Goal: Task Accomplishment & Management: Use online tool/utility

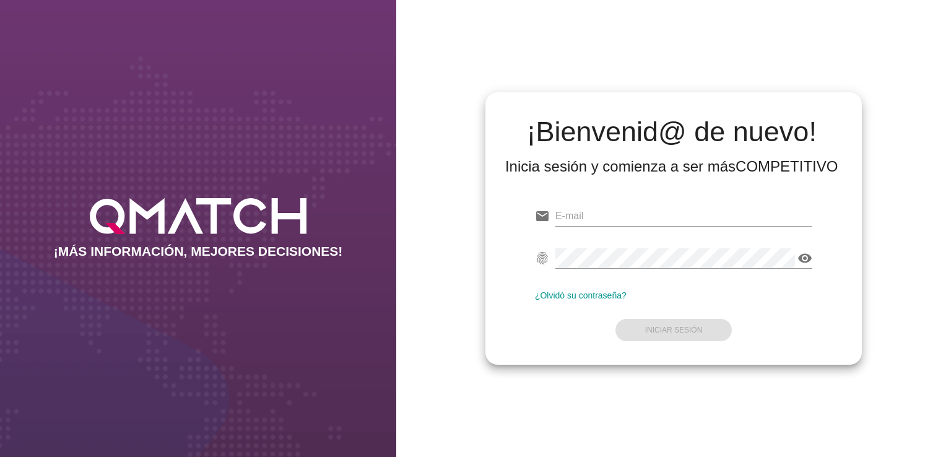
type input "[EMAIL_ADDRESS][PERSON_NAME][DOMAIN_NAME]"
click at [641, 327] on form "email [PERSON_NAME][EMAIL_ADDRESS][PERSON_NAME][DOMAIN_NAME] fingerprint visibi…" at bounding box center [673, 272] width 277 height 146
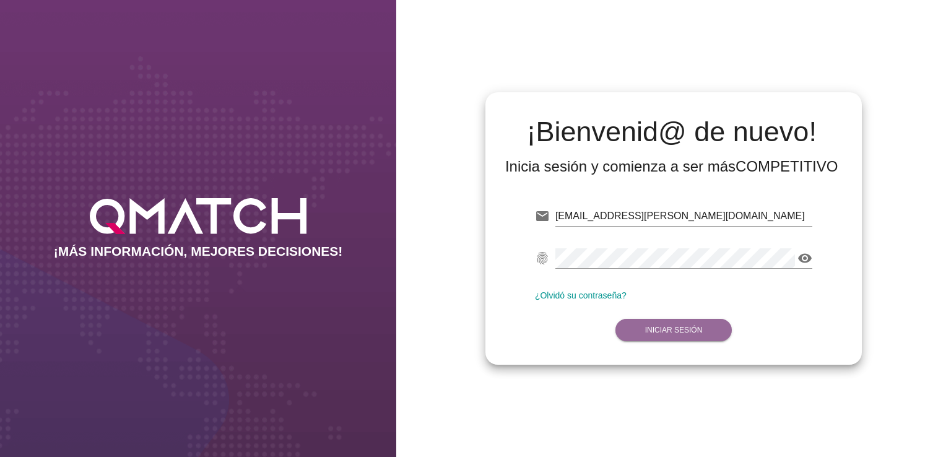
click at [646, 325] on button "Iniciar Sesión" at bounding box center [673, 330] width 117 height 22
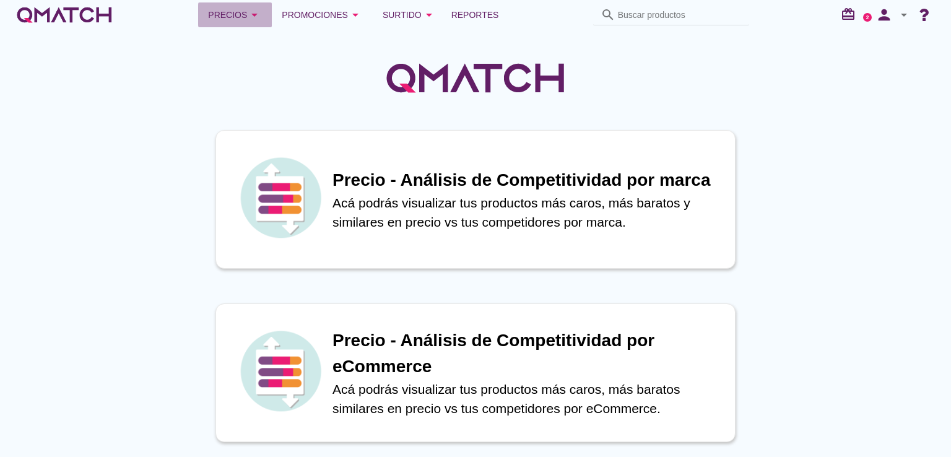
click at [254, 7] on icon "arrow_drop_down" at bounding box center [254, 14] width 15 height 15
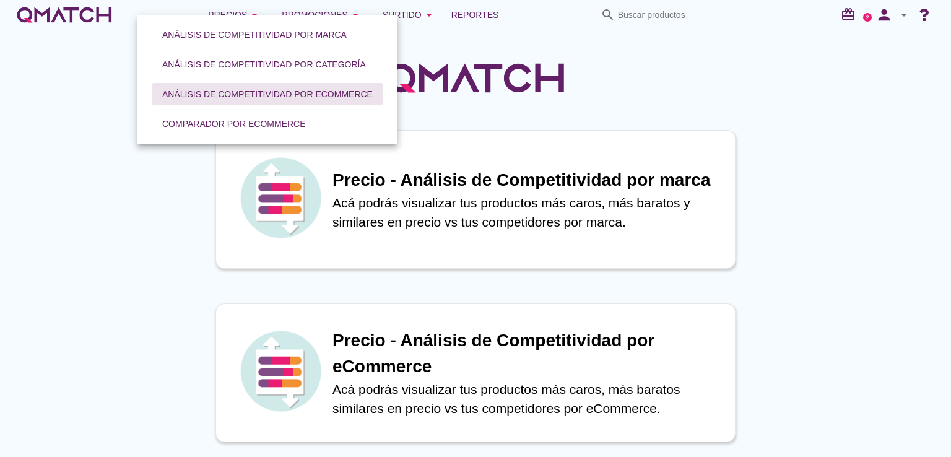
click at [287, 85] on button "Análisis de competitividad por eCommerce" at bounding box center [267, 94] width 230 height 22
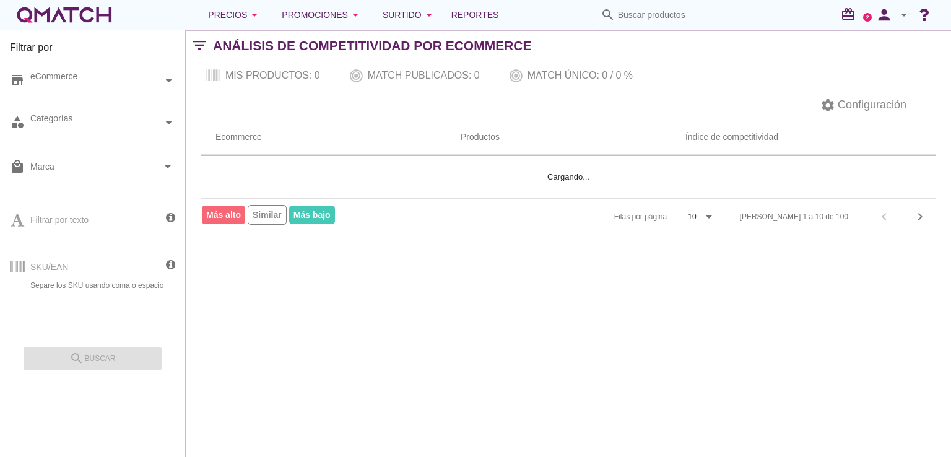
drag, startPoint x: 59, startPoint y: 274, endPoint x: 63, endPoint y: 267, distance: 7.2
click at [62, 269] on div "SKU/EAN Separe los SKU usando coma o espacio" at bounding box center [88, 265] width 156 height 47
click at [63, 267] on div "SKU/EAN Separe los SKU usando coma o espacio" at bounding box center [88, 265] width 156 height 47
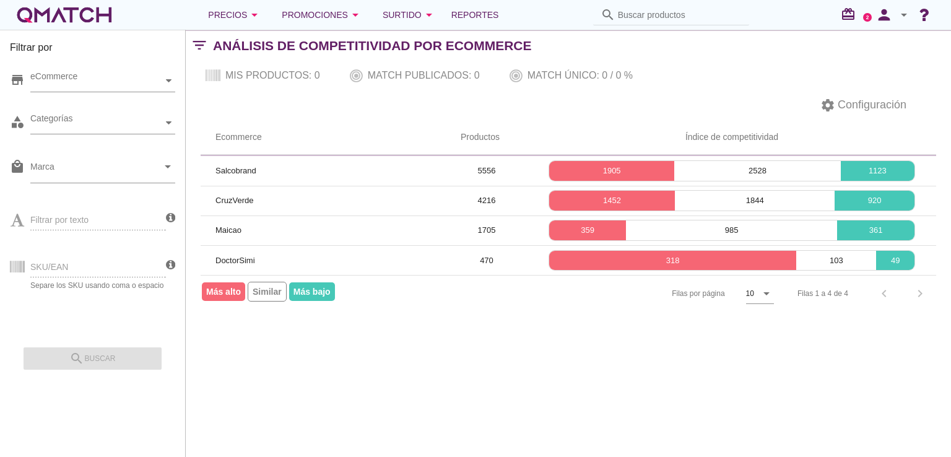
click at [75, 258] on div "SKU/EAN Separe los SKU usando coma o espacio" at bounding box center [88, 265] width 156 height 47
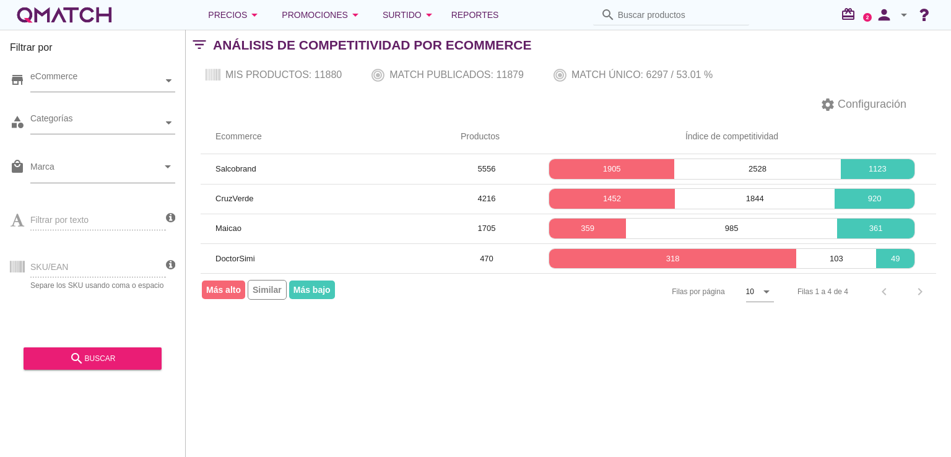
click at [61, 267] on div "SKU/EAN Separe los SKU usando coma o espacio" at bounding box center [88, 265] width 156 height 47
click at [75, 266] on div "SKU/EAN Separe los SKU usando coma o espacio" at bounding box center [88, 265] width 156 height 47
click at [82, 314] on div "store eCommerce category Categorías local_mall Marca arrow_drop_down Filtrar po…" at bounding box center [92, 199] width 165 height 279
click at [82, 273] on div "SKU/EAN Separe los SKU usando coma o espacio" at bounding box center [88, 265] width 156 height 47
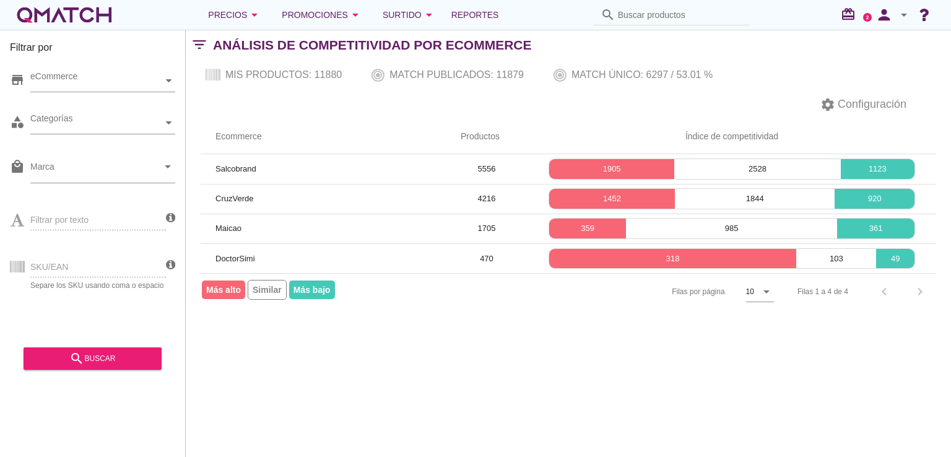
click at [92, 231] on div "Filtrar por texto" at bounding box center [88, 218] width 156 height 47
click at [97, 221] on div "Filtrar por texto" at bounding box center [88, 218] width 156 height 47
click at [92, 110] on div "category Categorías" at bounding box center [92, 125] width 165 height 37
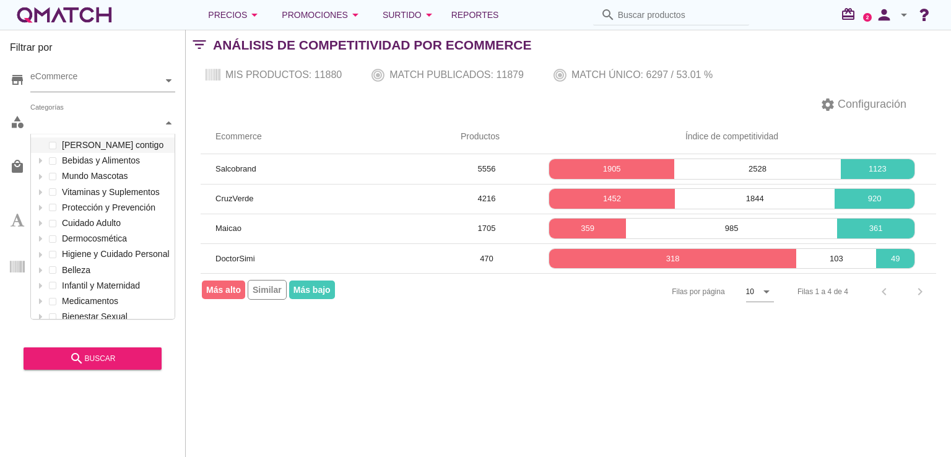
click at [89, 129] on div "Categorías" at bounding box center [96, 122] width 132 height 13
click at [20, 240] on div "Filtrar por texto" at bounding box center [88, 218] width 156 height 47
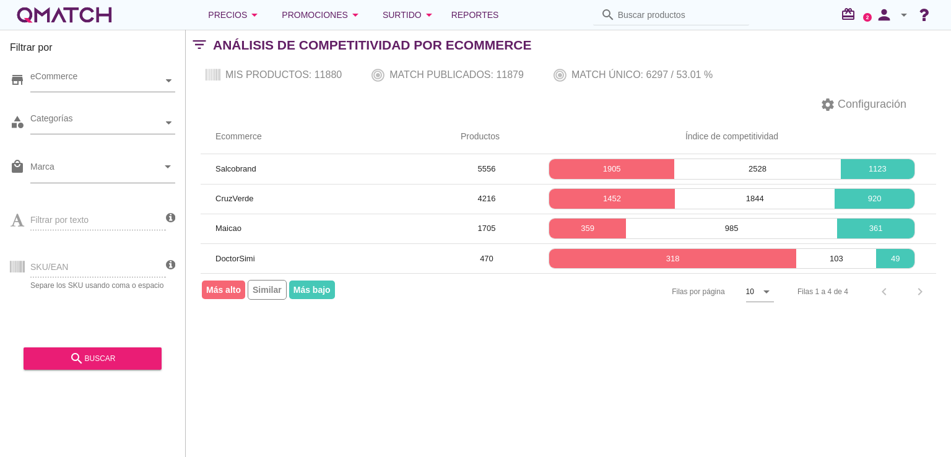
click at [54, 263] on div "SKU/EAN Separe los SKU usando coma o espacio" at bounding box center [88, 265] width 156 height 47
click at [66, 220] on div "Filtrar por texto" at bounding box center [88, 218] width 156 height 47
click at [143, 210] on div "Filtrar por texto" at bounding box center [88, 218] width 156 height 47
click at [257, 17] on icon "arrow_drop_down" at bounding box center [254, 14] width 15 height 15
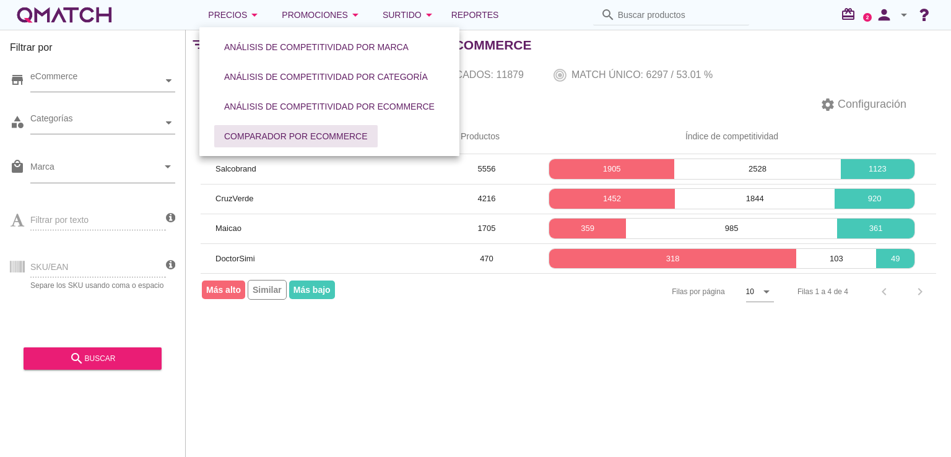
click at [272, 134] on div "Comparador por eCommerce" at bounding box center [296, 136] width 144 height 13
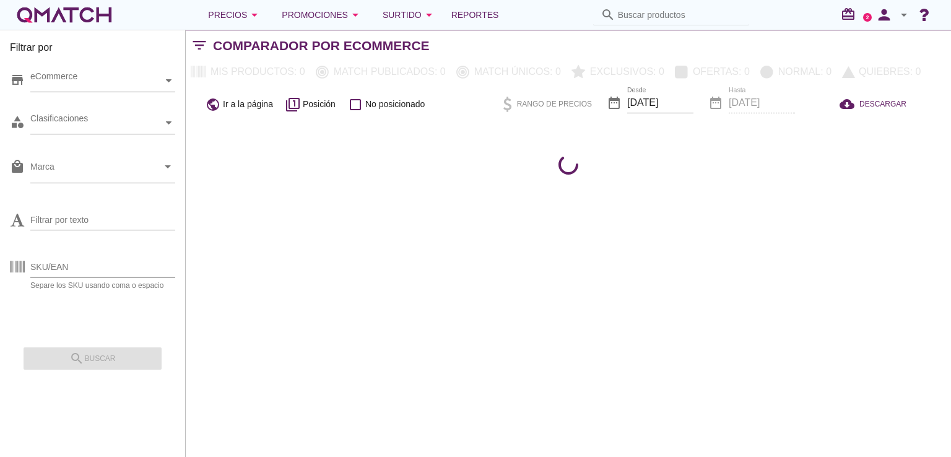
click at [87, 268] on input "SKU/EAN" at bounding box center [102, 267] width 145 height 20
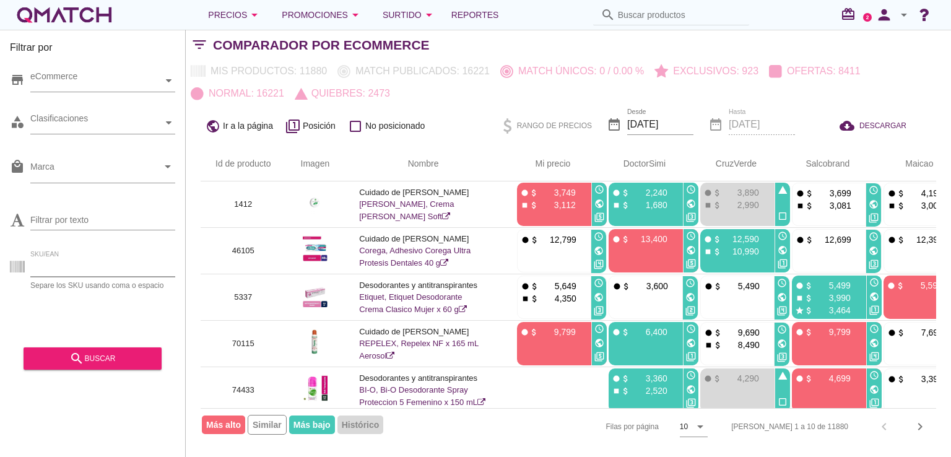
paste input "89241"
type input "89241"
click at [92, 363] on div "search buscar" at bounding box center [92, 358] width 118 height 15
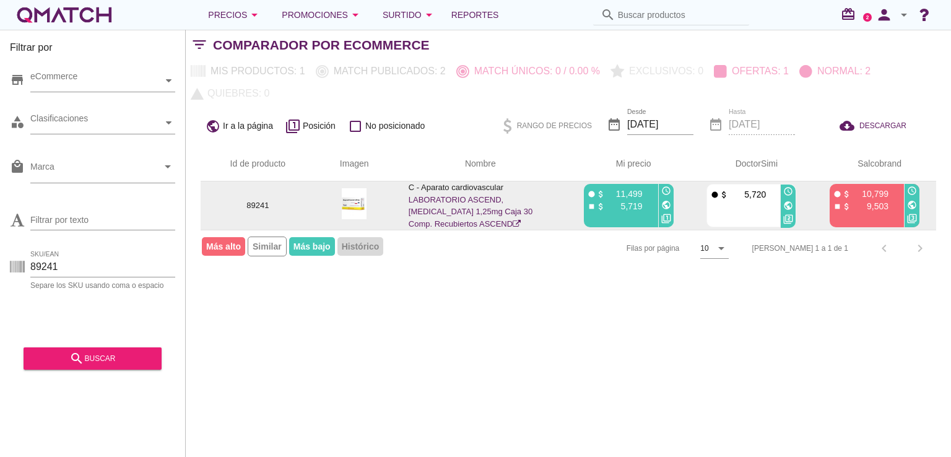
click at [788, 205] on icon "public" at bounding box center [788, 206] width 10 height 10
